Goal: Information Seeking & Learning: Learn about a topic

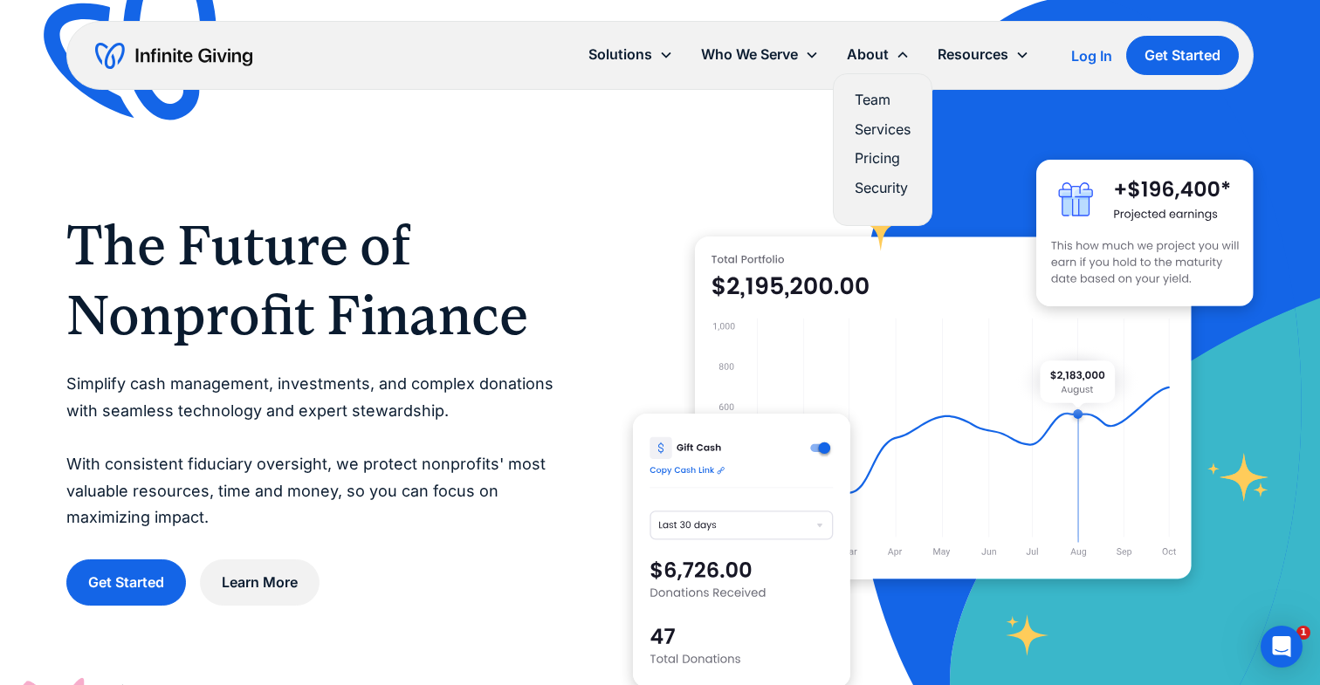
click at [871, 95] on link "Team" at bounding box center [883, 100] width 56 height 24
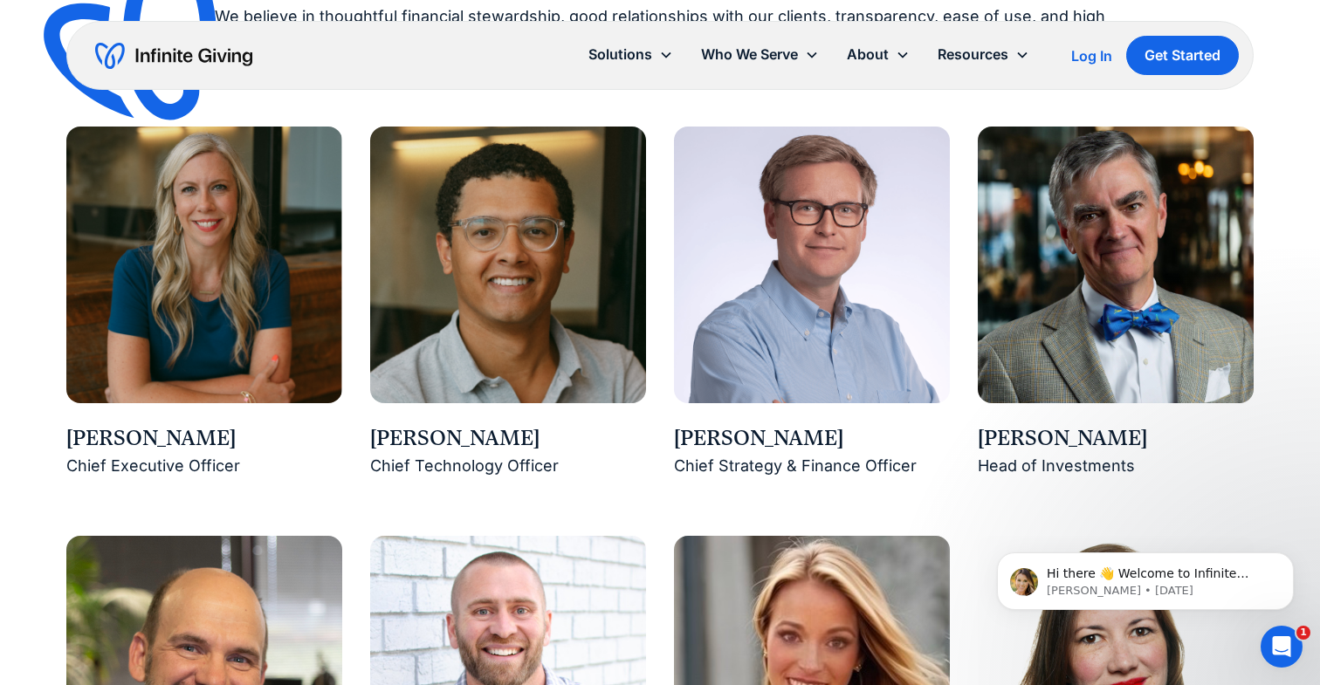
scroll to position [1446, 0]
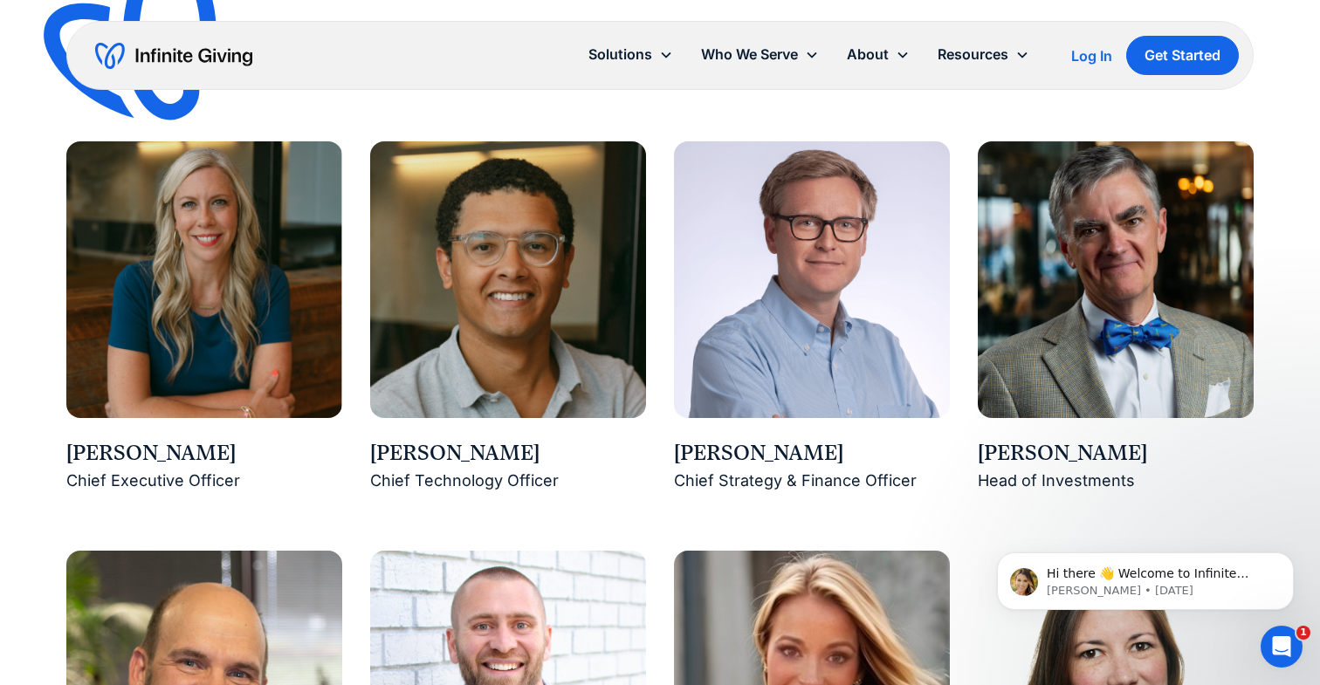
click at [171, 374] on img at bounding box center [204, 279] width 276 height 276
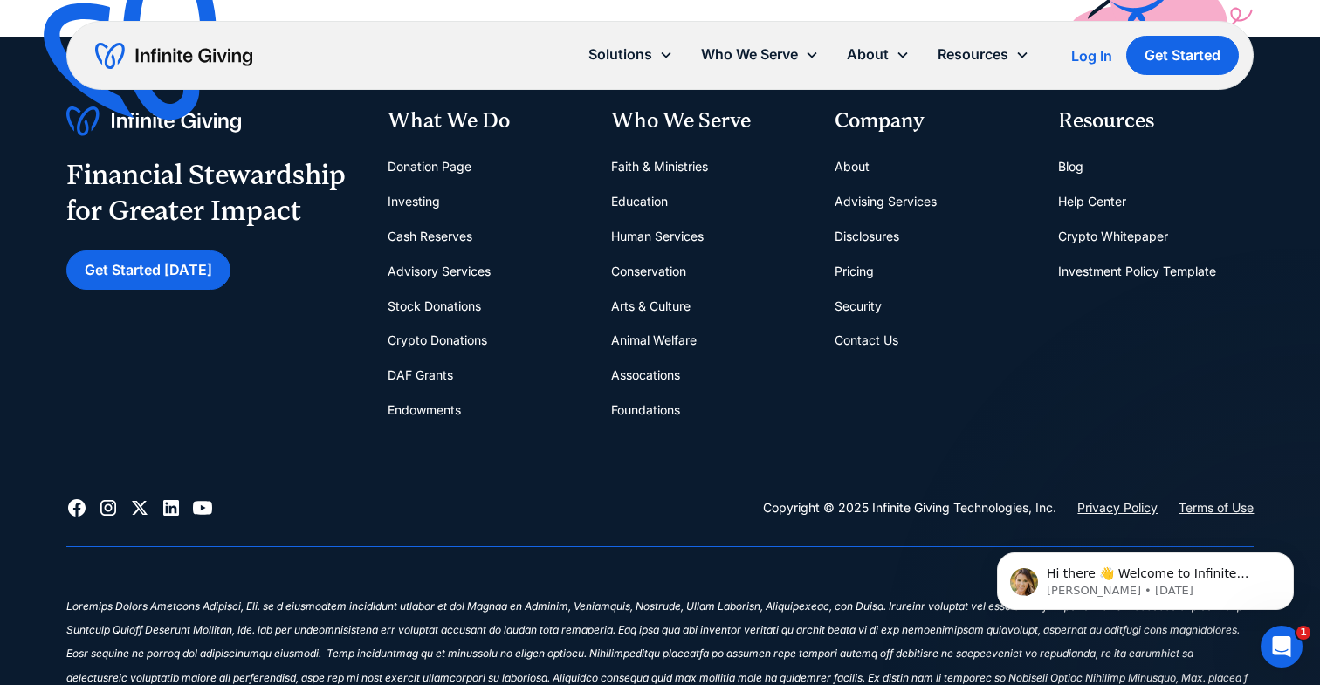
scroll to position [5429, 0]
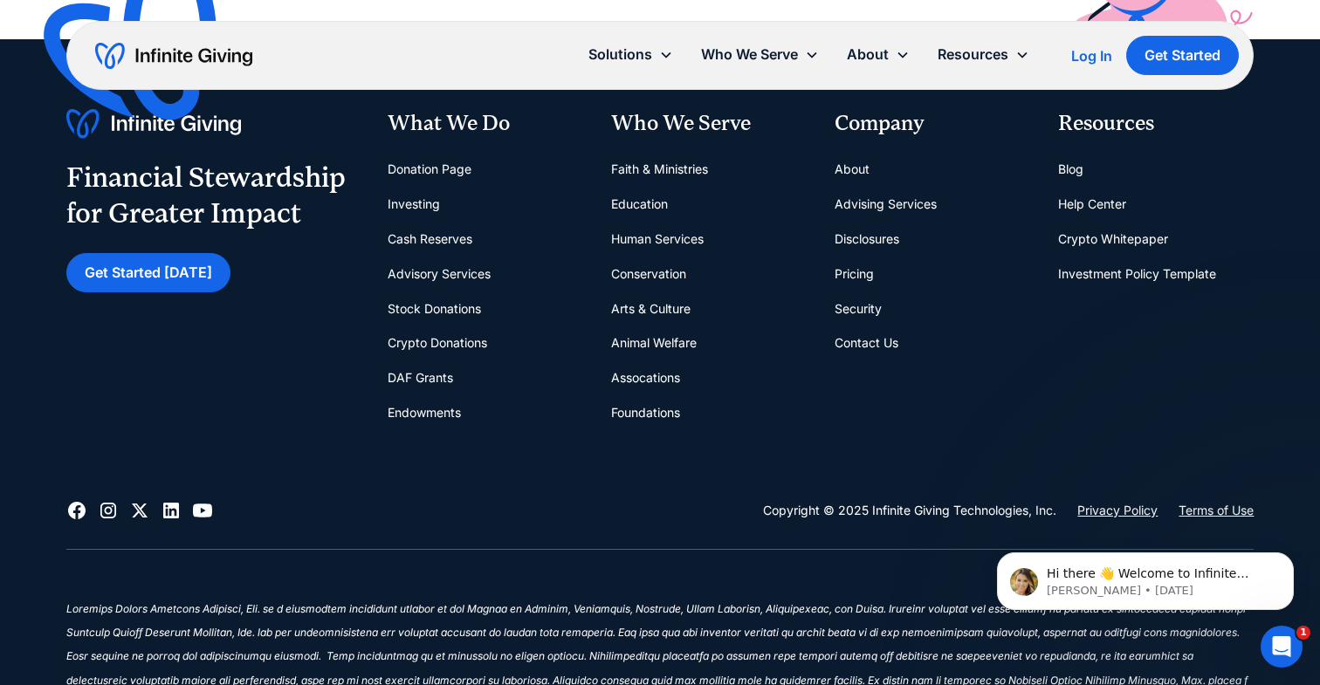
click at [853, 272] on link "Pricing" at bounding box center [854, 274] width 39 height 35
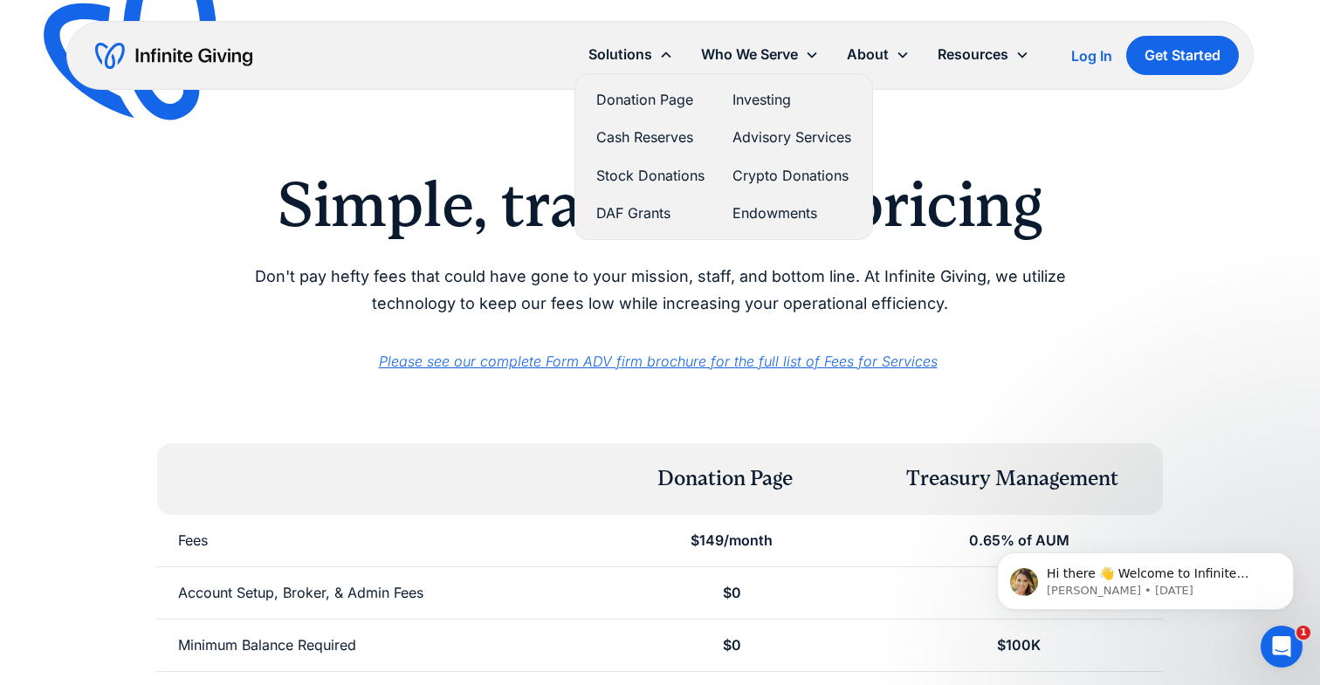
click at [626, 135] on link "Cash Reserves" at bounding box center [650, 138] width 108 height 24
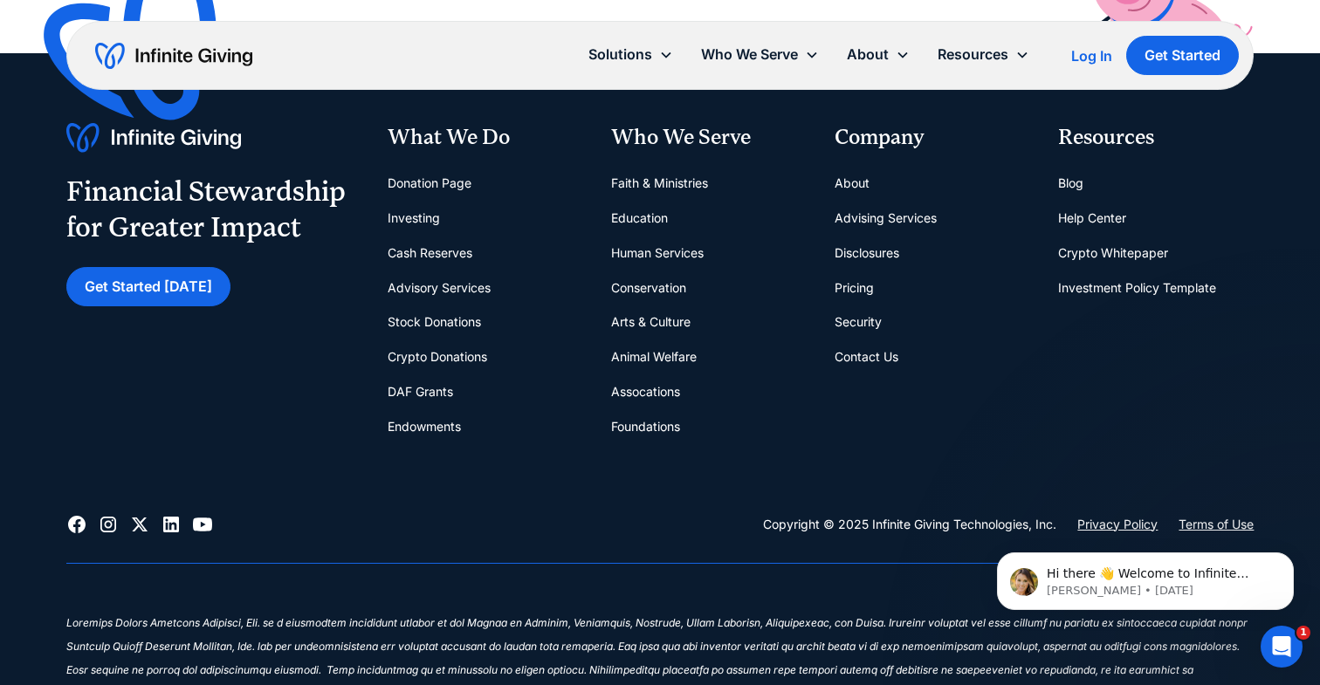
scroll to position [3856, 0]
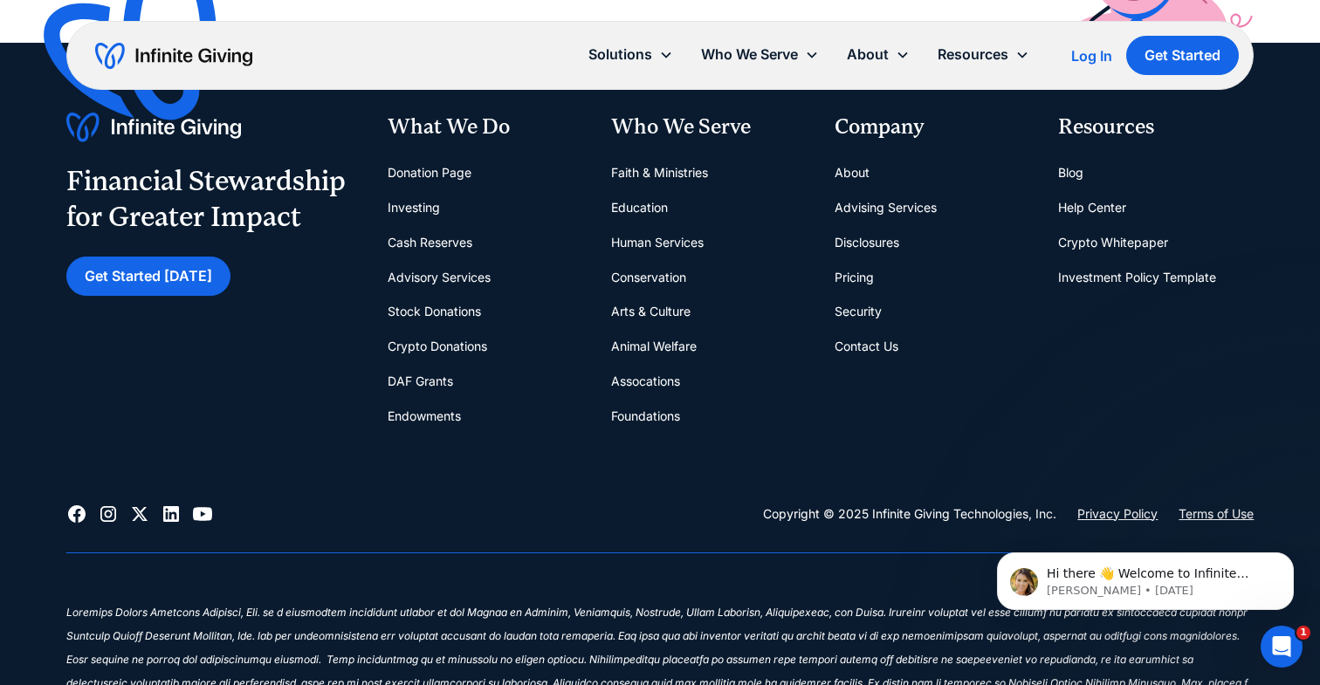
click at [425, 205] on link "Investing" at bounding box center [414, 207] width 52 height 35
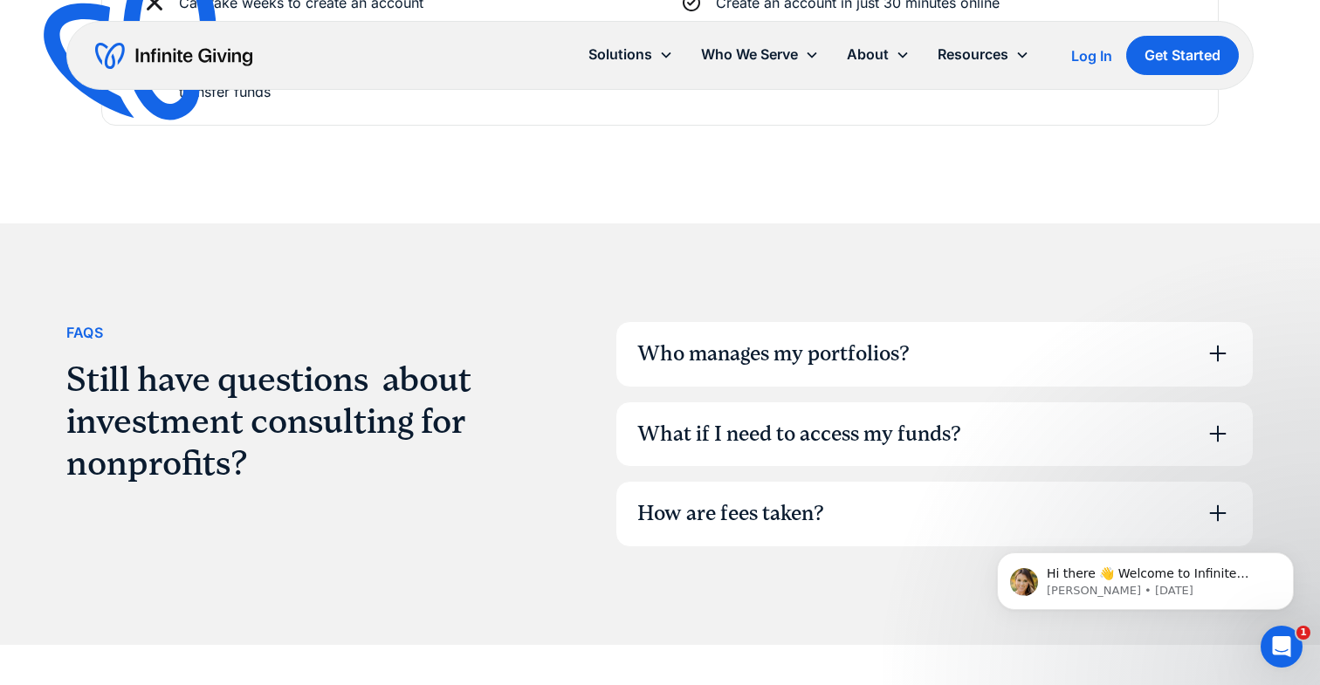
scroll to position [4524, 0]
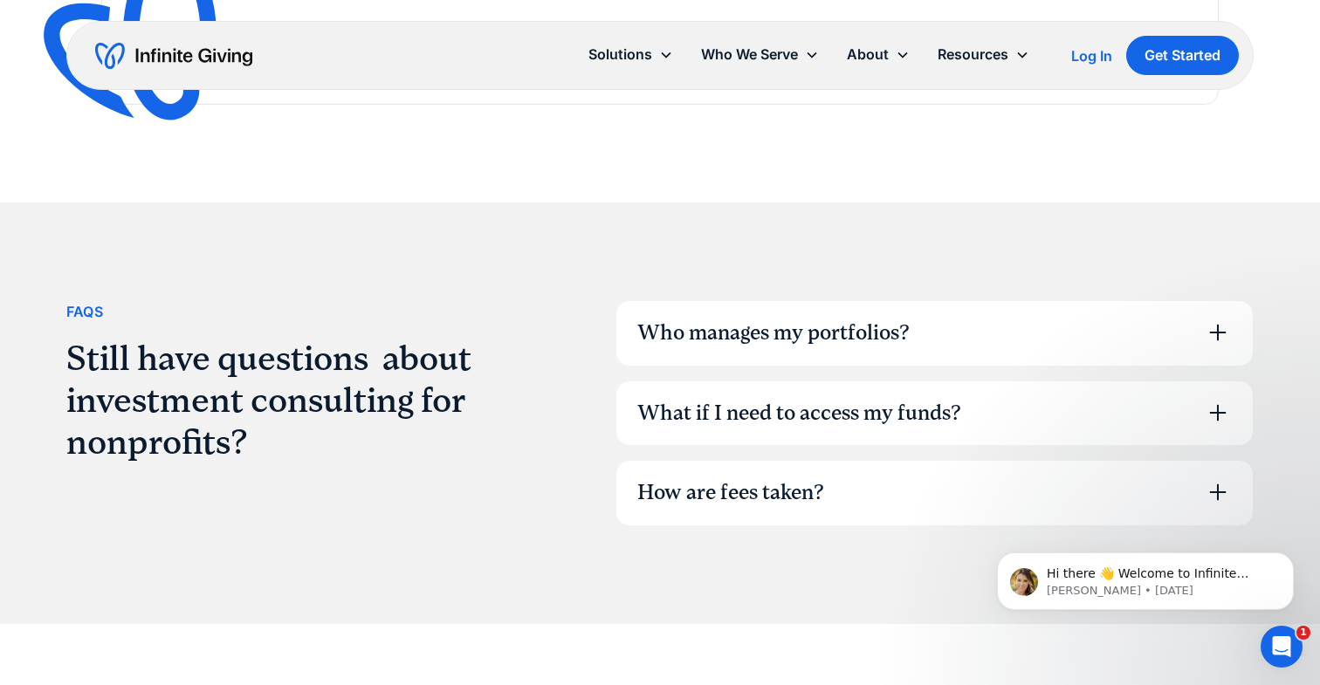
click at [1112, 334] on div "Who manages my portfolios?" at bounding box center [934, 333] width 637 height 65
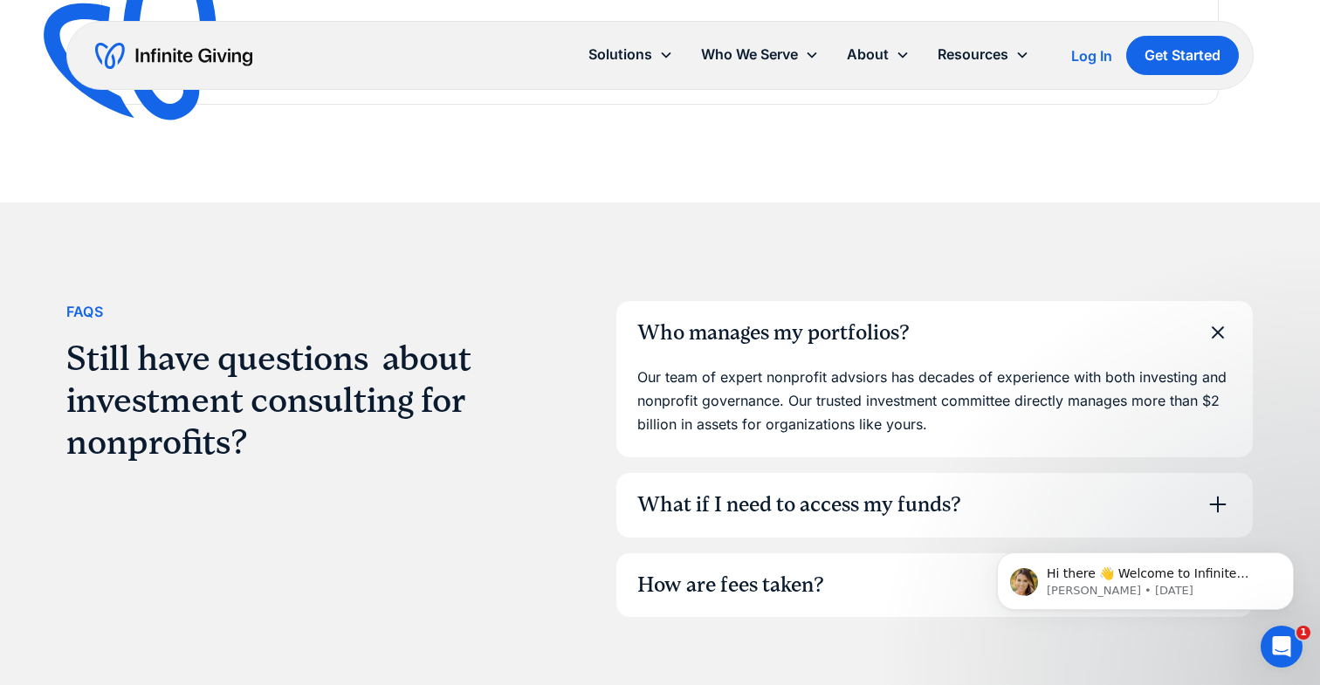
click at [1112, 334] on div "Who manages my portfolios?" at bounding box center [934, 333] width 637 height 65
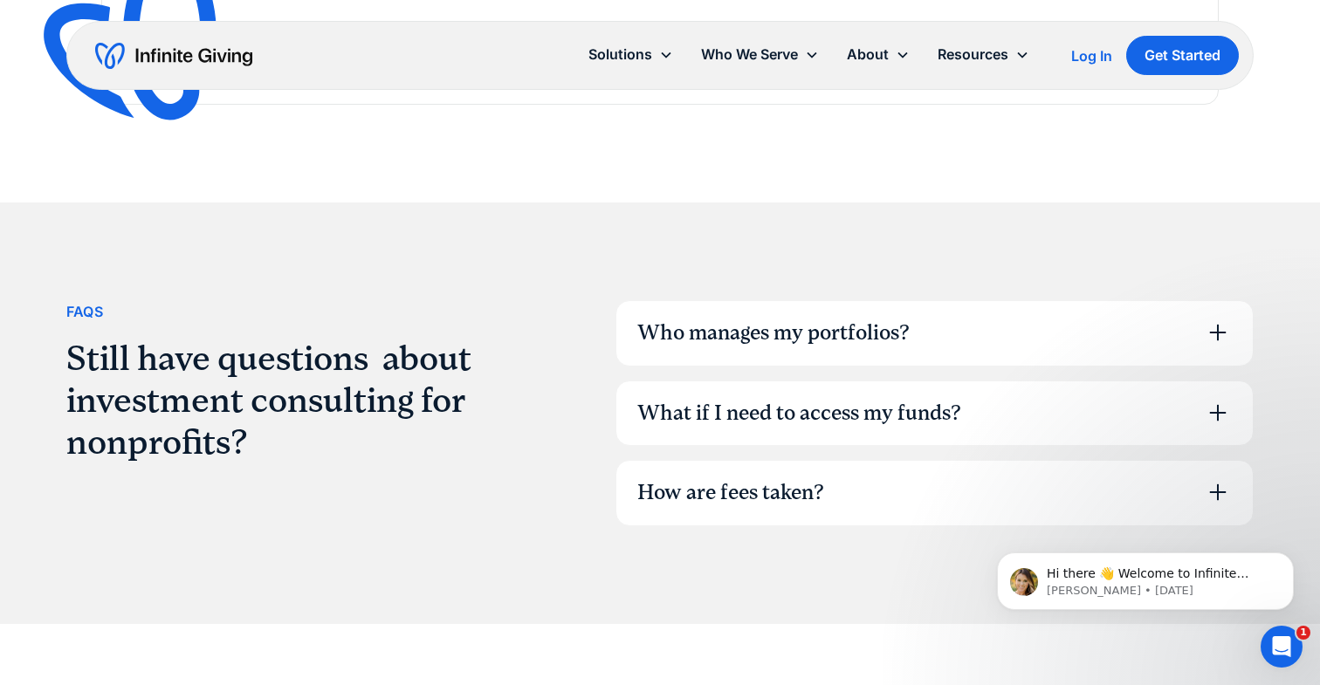
click at [1051, 415] on div "What if I need to access my funds?" at bounding box center [934, 413] width 637 height 65
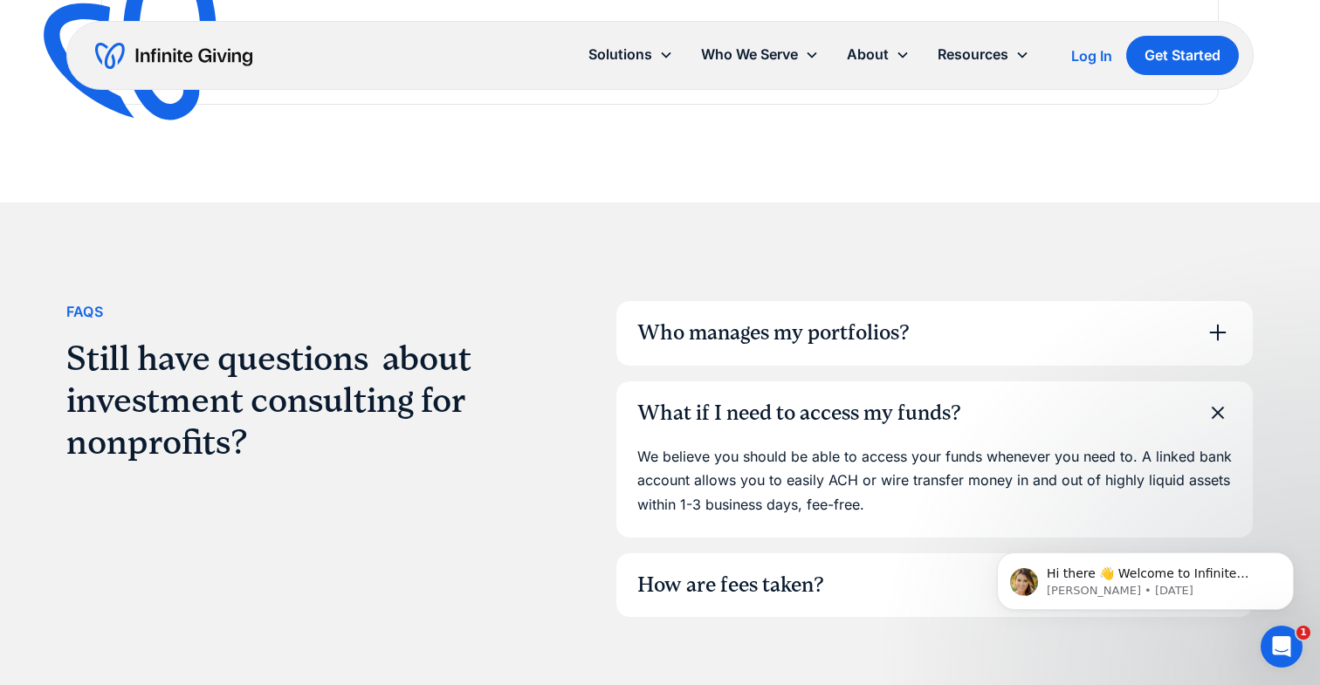
click at [1051, 415] on div "What if I need to access my funds?" at bounding box center [934, 413] width 637 height 65
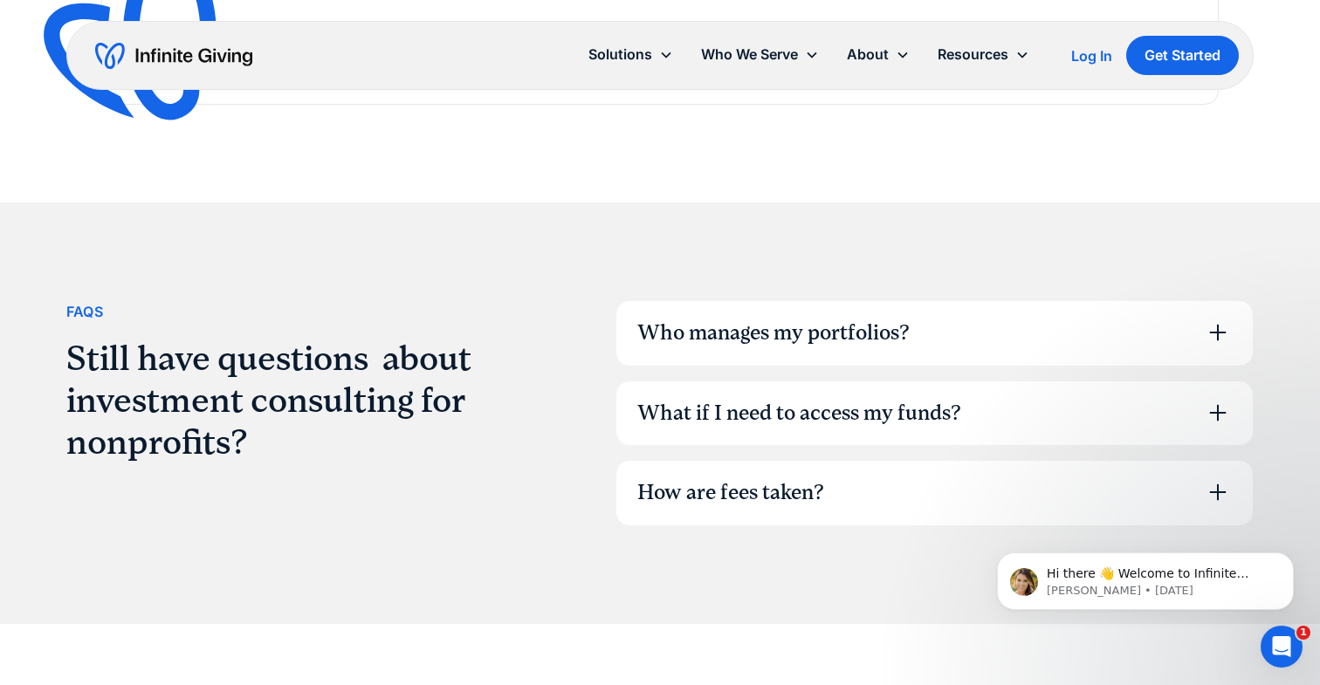
click at [967, 492] on div "How are fees taken?" at bounding box center [934, 493] width 637 height 65
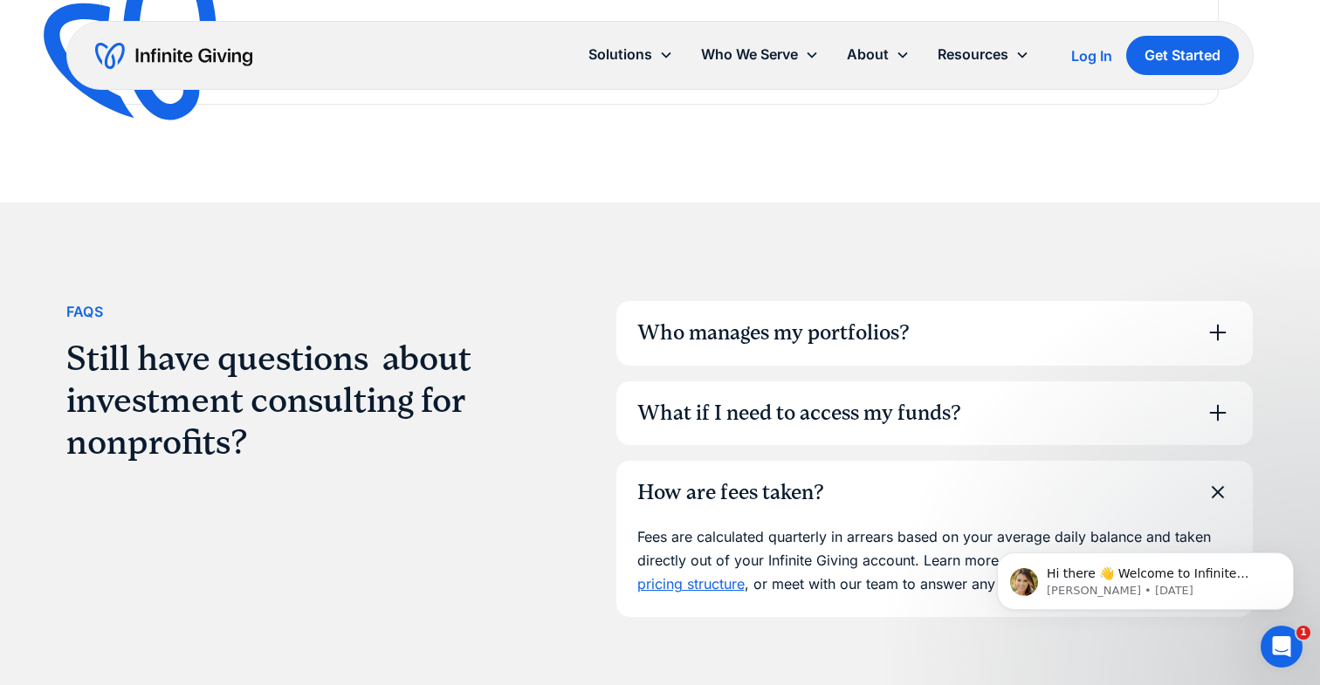
click at [967, 492] on div "How are fees taken?" at bounding box center [934, 493] width 637 height 65
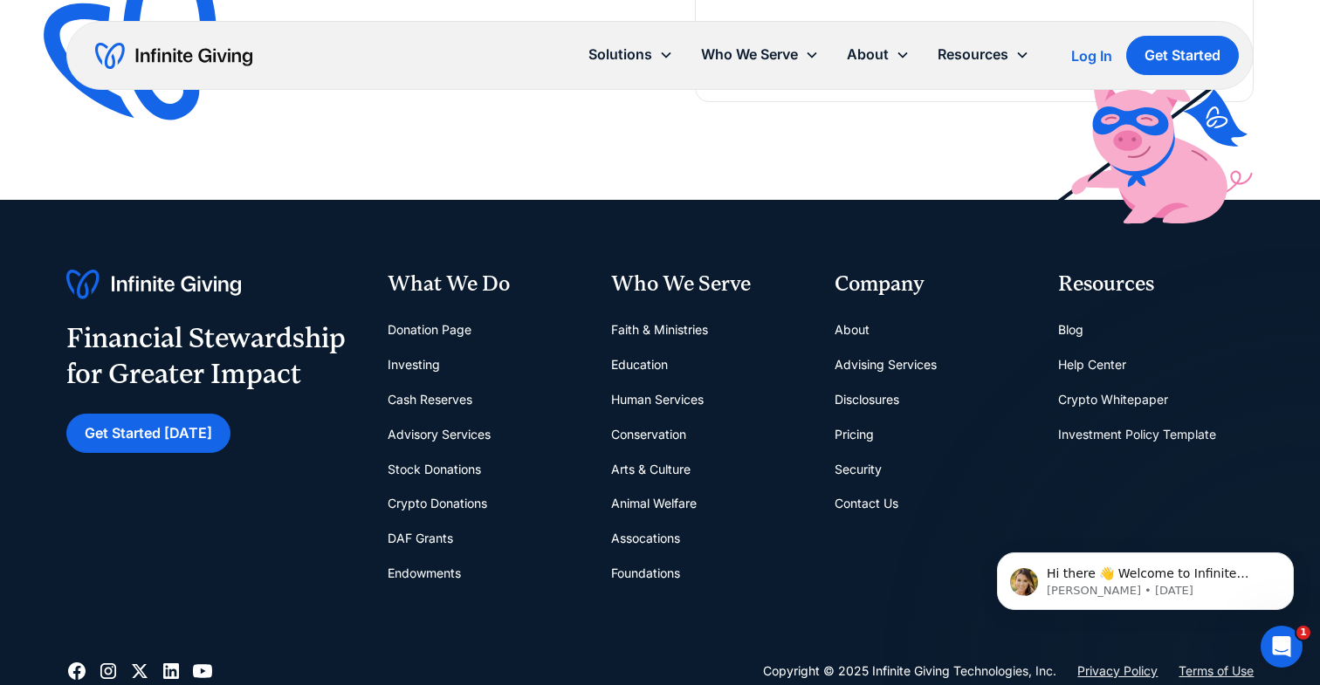
scroll to position [5780, 0]
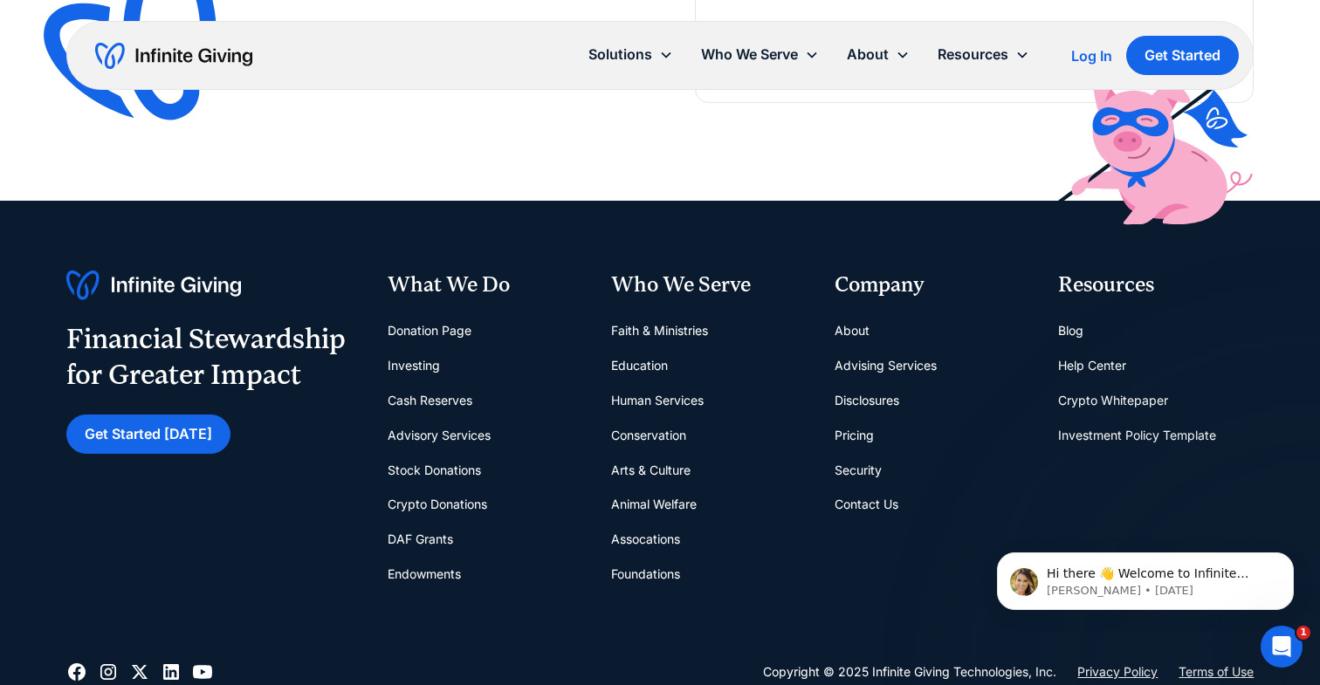
click at [874, 365] on link "Advising Services" at bounding box center [886, 365] width 102 height 35
